Goal: Task Accomplishment & Management: Manage account settings

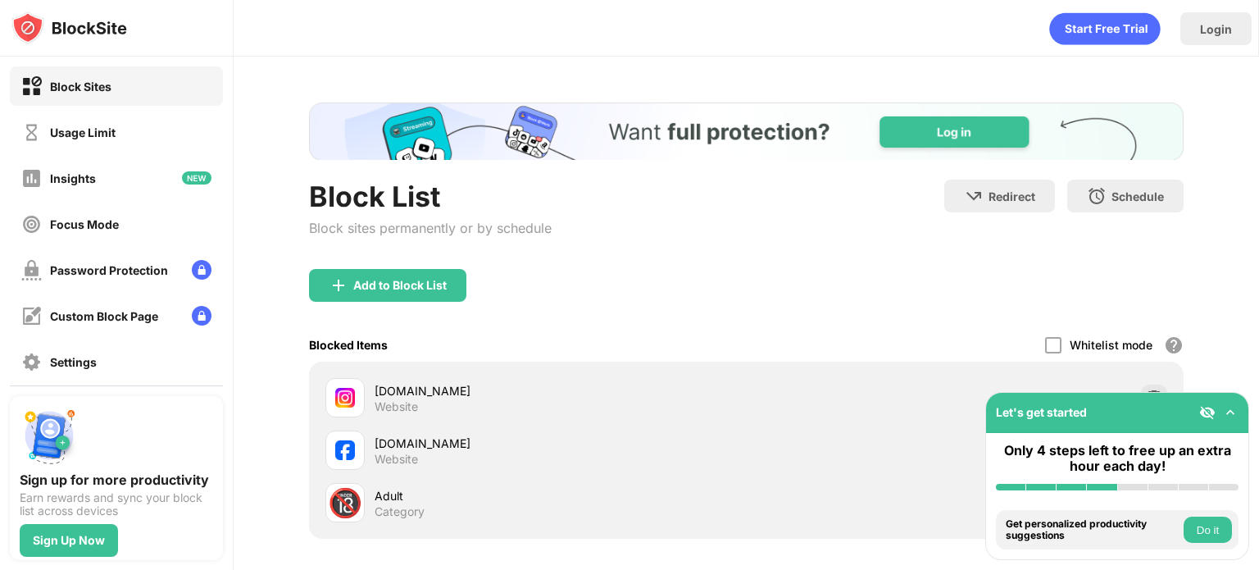
click at [783, 43] on div "Login" at bounding box center [746, 24] width 1025 height 49
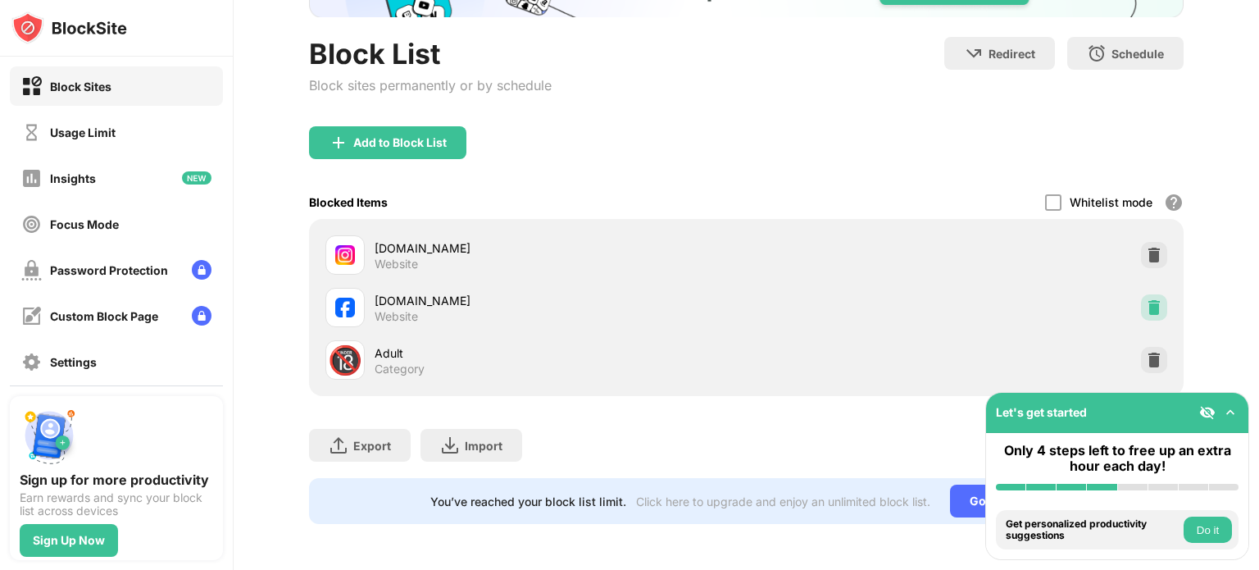
click at [1150, 300] on div at bounding box center [1154, 307] width 26 height 26
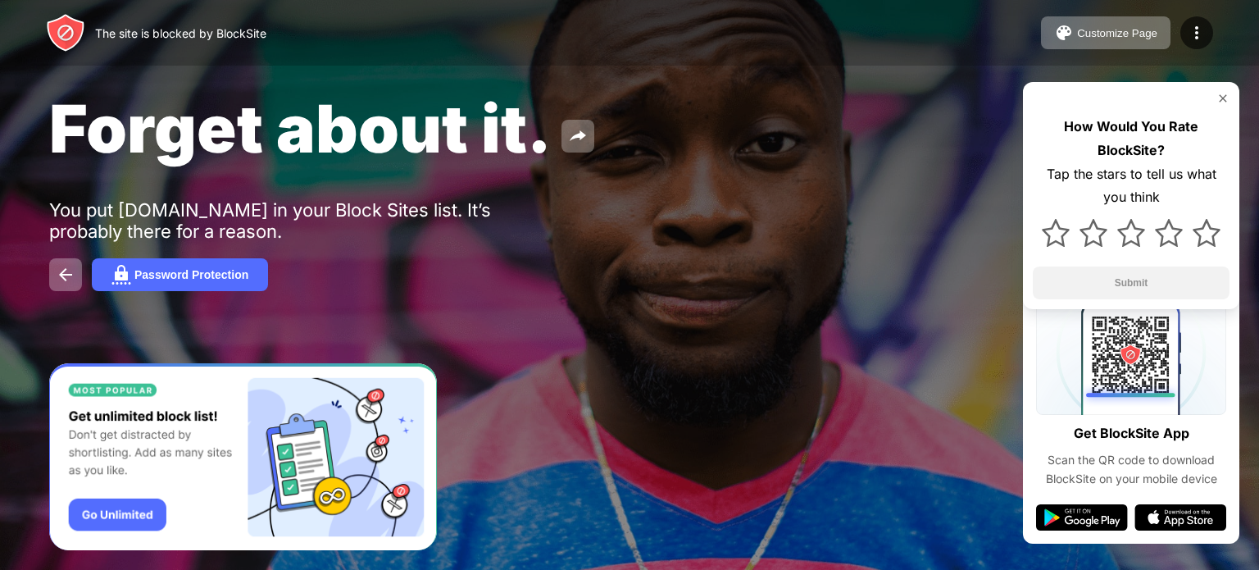
click at [728, 93] on div "Forget about it." at bounding box center [513, 129] width 929 height 80
click at [841, 54] on div "The site is blocked by BlockSite Customize Page Edit Block List Redirect Custom…" at bounding box center [629, 33] width 1259 height 66
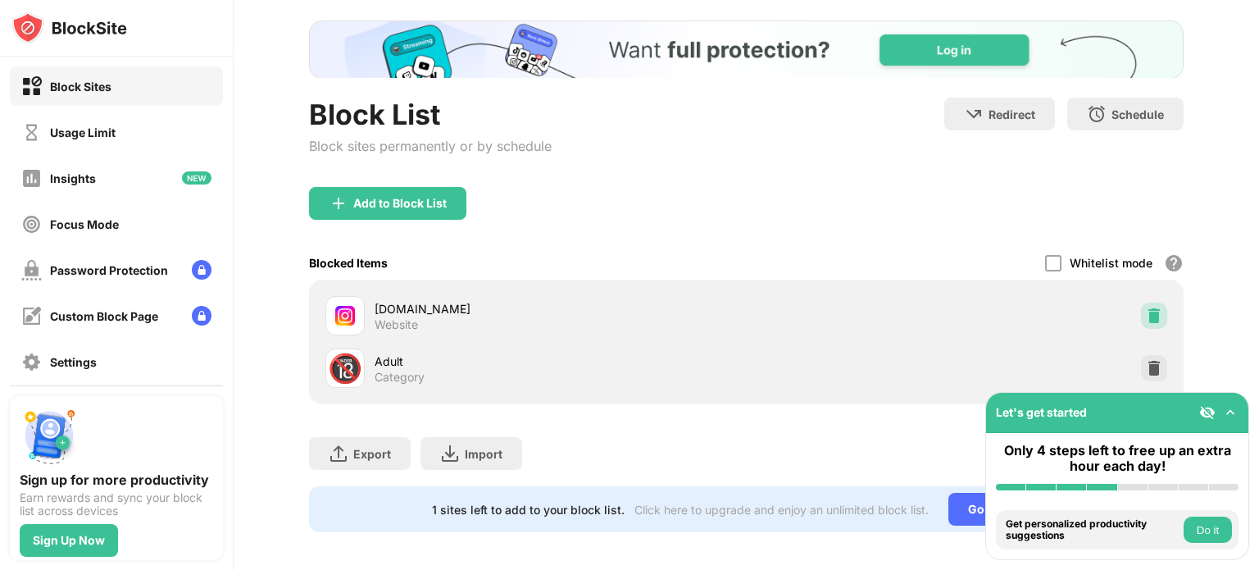
click at [1146, 309] on img at bounding box center [1154, 315] width 16 height 16
